Goal: Task Accomplishment & Management: Complete application form

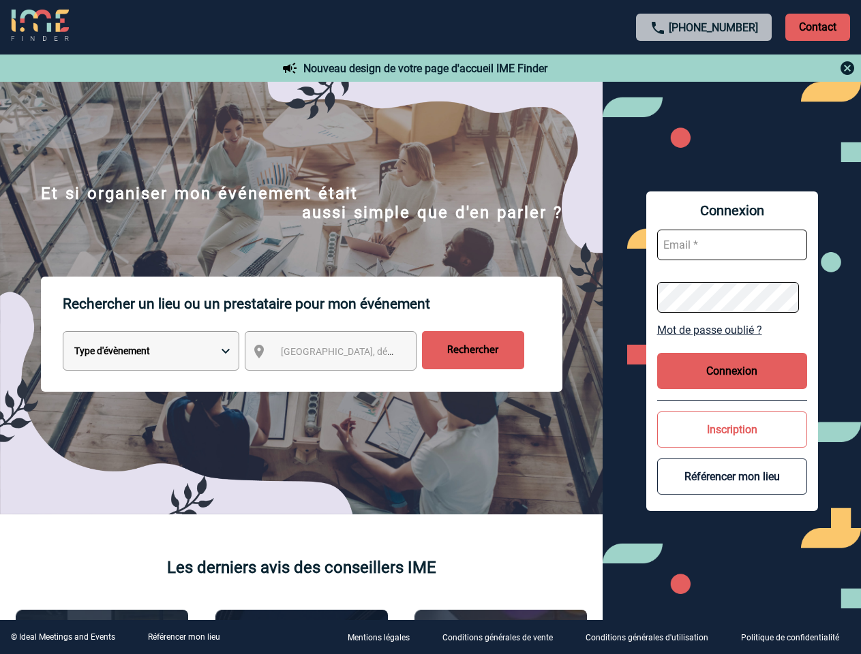
click at [430, 327] on p "Rechercher un lieu ou un prestataire pour mon événement" at bounding box center [312, 304] width 499 height 55
click at [817, 27] on p "Contact" at bounding box center [817, 27] width 65 height 27
click at [704, 68] on div at bounding box center [704, 68] width 303 height 16
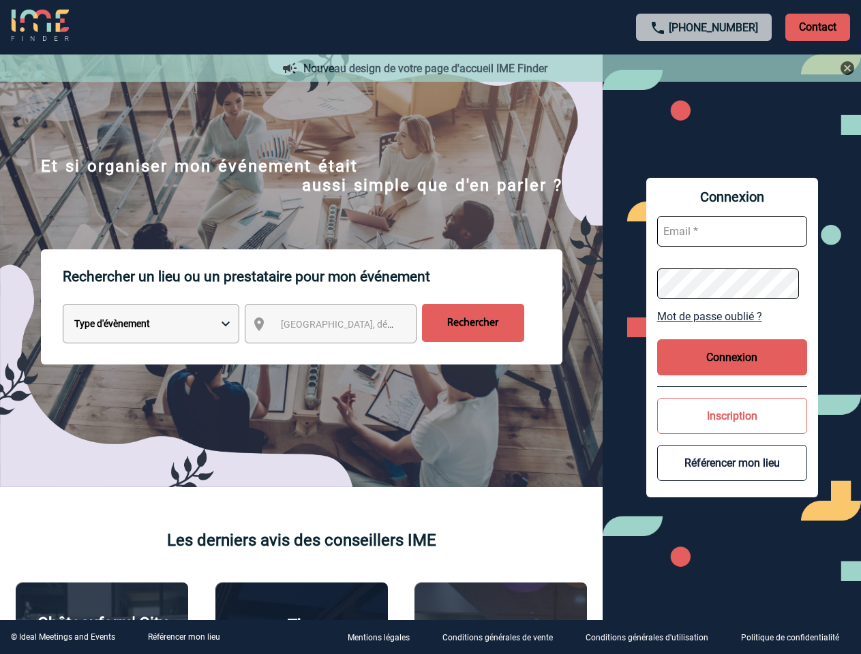
click at [343, 354] on div at bounding box center [423, 322] width 847 height 644
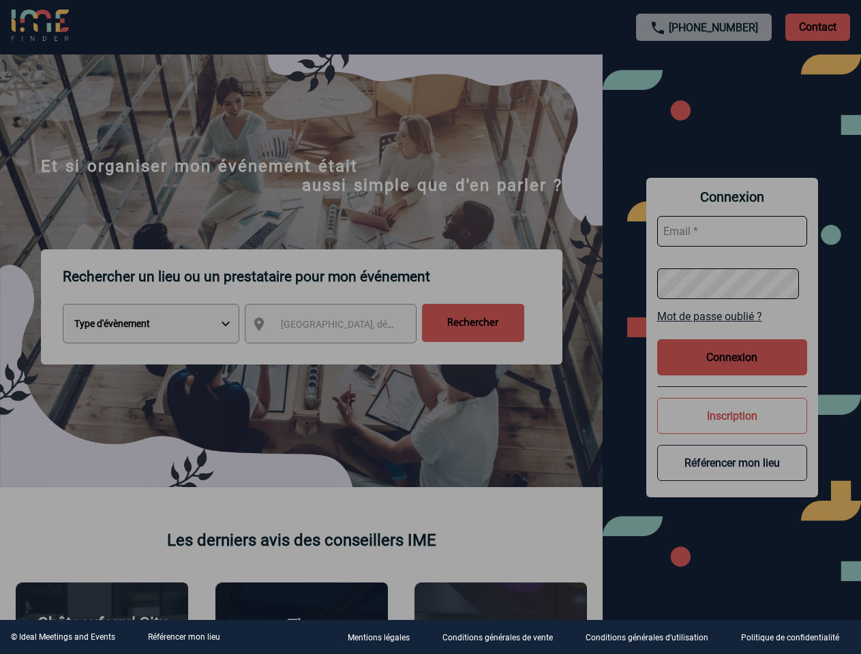
click at [732, 330] on div at bounding box center [430, 327] width 861 height 654
click at [732, 371] on div at bounding box center [430, 327] width 861 height 654
click at [732, 429] on div at bounding box center [430, 327] width 861 height 654
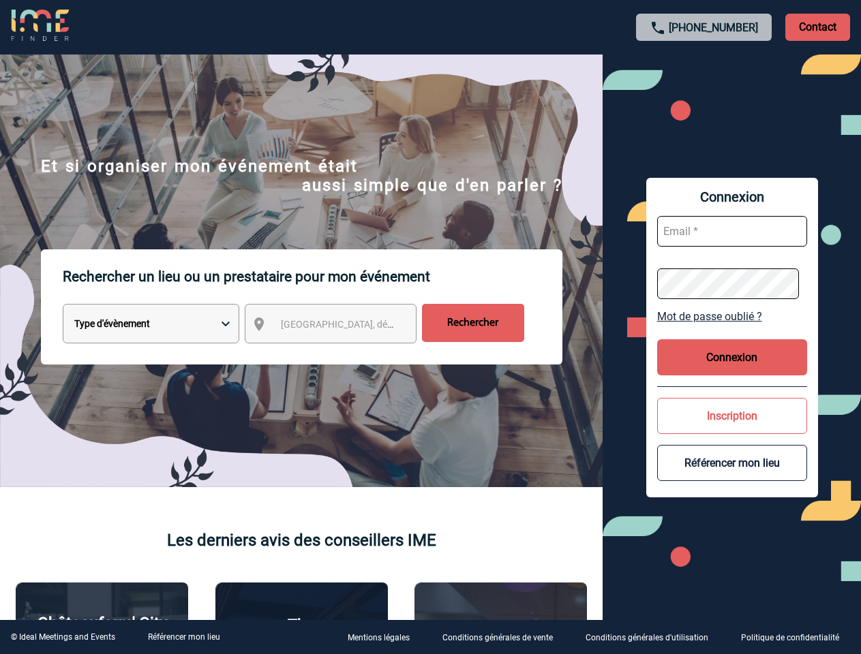
click at [732, 476] on button "Référencer mon lieu" at bounding box center [732, 463] width 150 height 36
click at [183, 637] on link "Référencer mon lieu" at bounding box center [184, 637] width 72 height 10
